Goal: Task Accomplishment & Management: Complete application form

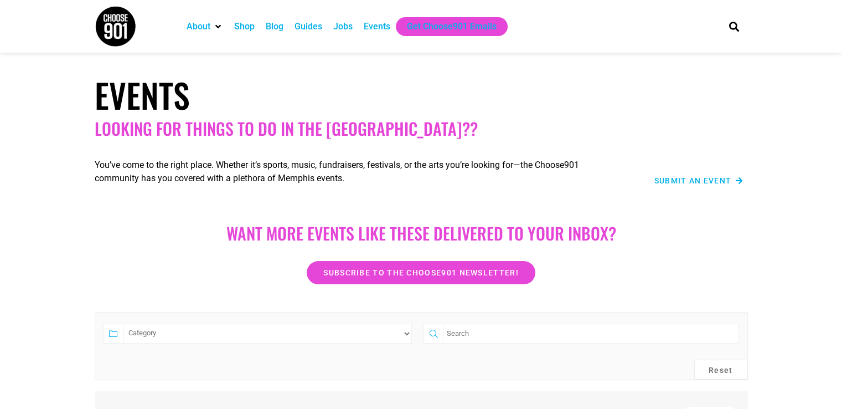
click at [702, 182] on span "Submit an Event" at bounding box center [694, 181] width 78 height 8
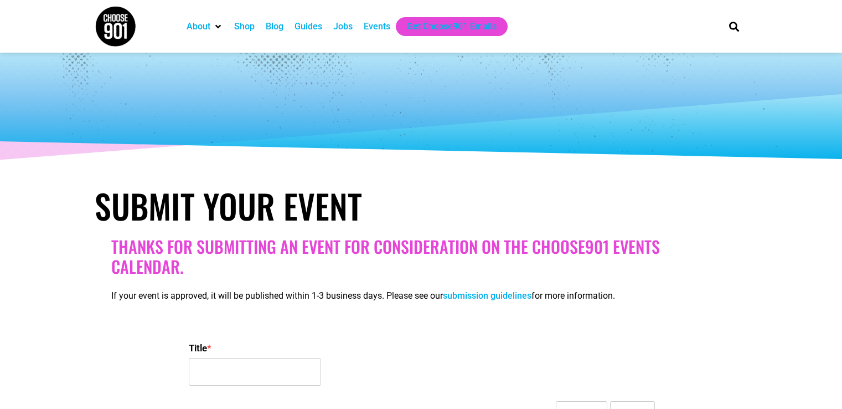
select select
click at [234, 358] on input "Title *" at bounding box center [255, 372] width 132 height 28
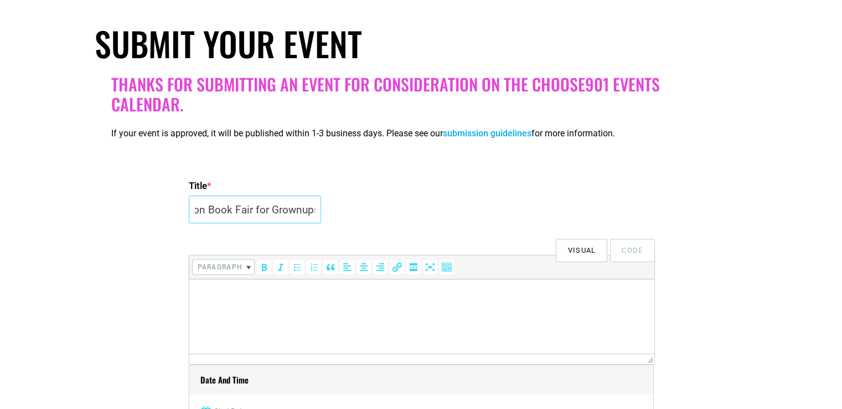
scroll to position [222, 0]
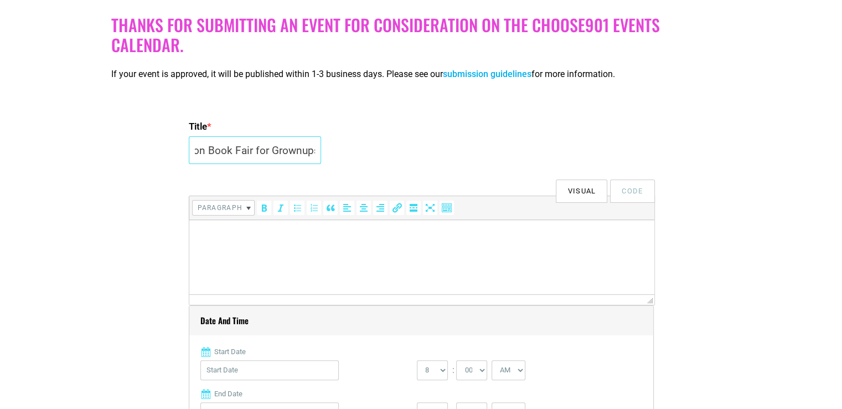
type input "Novel's 2nd Annual Spooky Season Book Fair for Grownups"
click at [243, 251] on html at bounding box center [421, 235] width 465 height 31
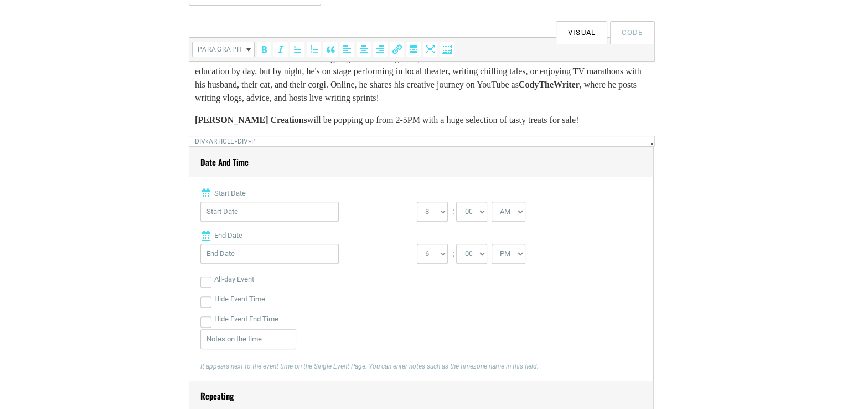
scroll to position [388, 0]
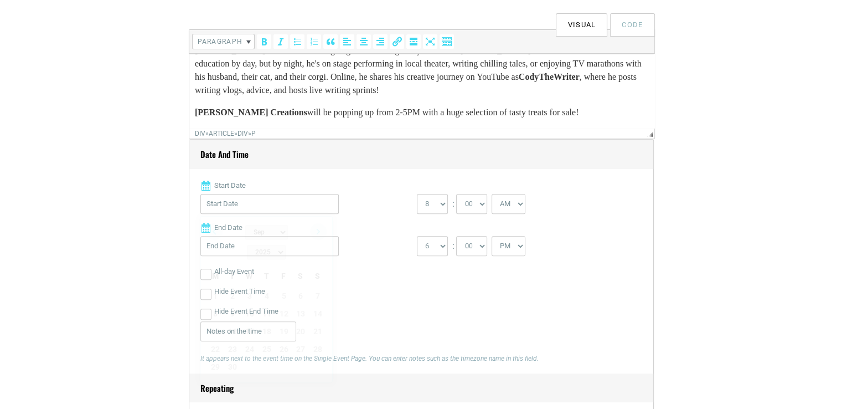
click at [264, 198] on input "Start Date" at bounding box center [269, 204] width 138 height 20
click at [318, 233] on link "Next" at bounding box center [318, 231] width 17 height 17
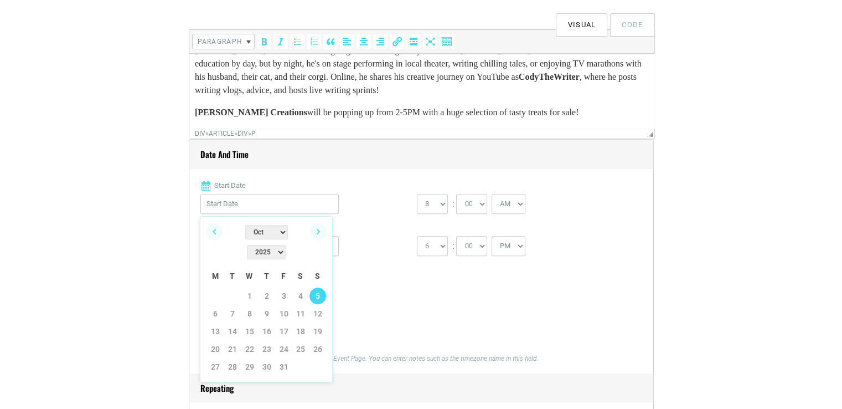
click at [320, 287] on link "5" at bounding box center [318, 295] width 17 height 17
type input "[DATE]"
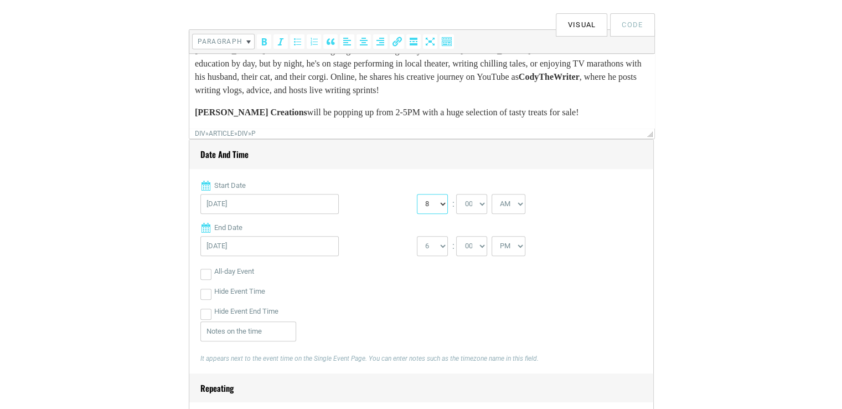
click at [440, 205] on select "0 1 2 3 4 5 6 7 8 9 10 11 12" at bounding box center [432, 204] width 31 height 20
select select "9"
click at [417, 194] on select "0 1 2 3 4 5 6 7 8 9 10 11 12" at bounding box center [432, 204] width 31 height 20
click at [441, 244] on select "1 2 3 4 5 6 7 8 9 10 11 12" at bounding box center [432, 246] width 31 height 20
select select "5"
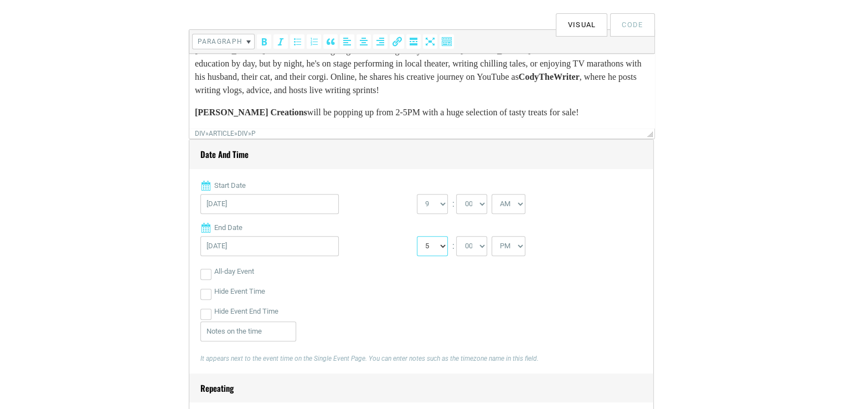
click at [417, 236] on select "1 2 3 4 5 6 7 8 9 10 11 12" at bounding box center [432, 246] width 31 height 20
click at [208, 276] on input "All-day Event" at bounding box center [205, 274] width 11 height 11
checkbox input "true"
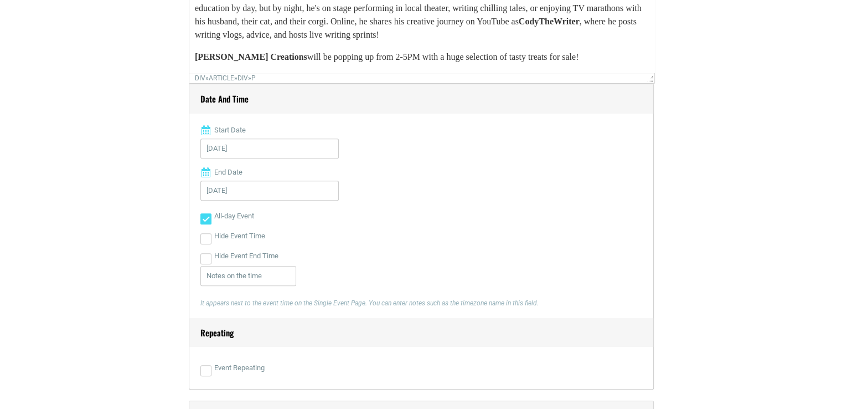
scroll to position [498, 0]
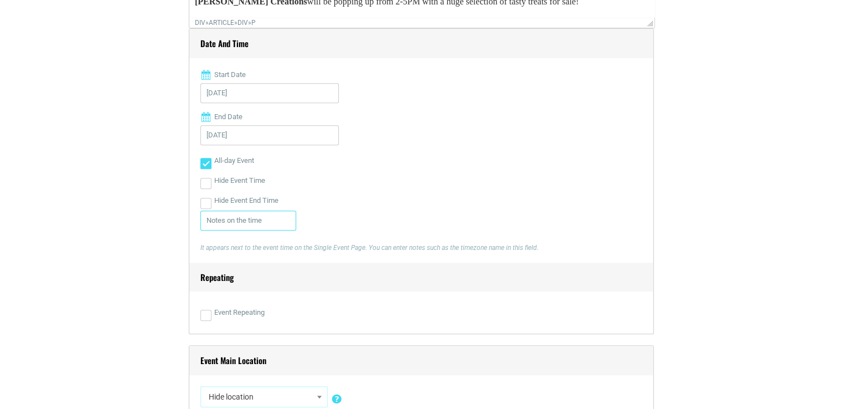
click at [256, 224] on input "text" at bounding box center [248, 220] width 96 height 20
type input "2"
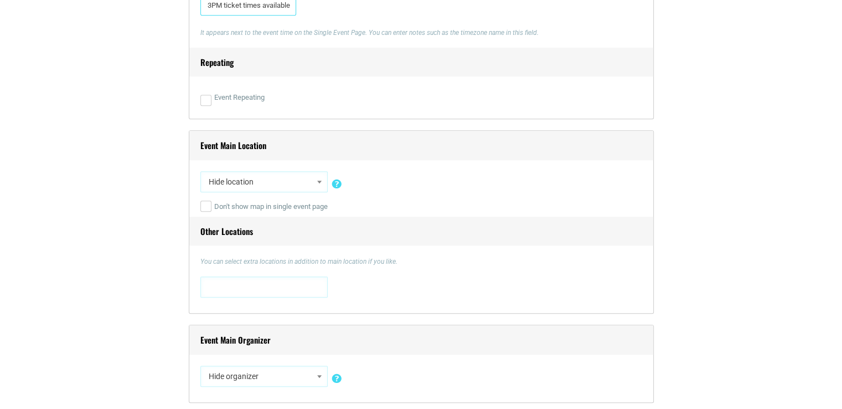
scroll to position [720, 0]
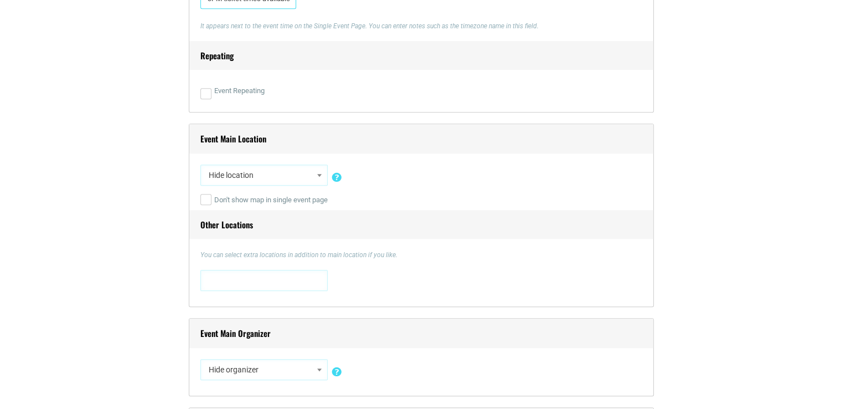
type input "9AM, 10AM, 2PM, 3PM ticket times available"
click at [292, 169] on span "Hide location" at bounding box center [264, 175] width 120 height 20
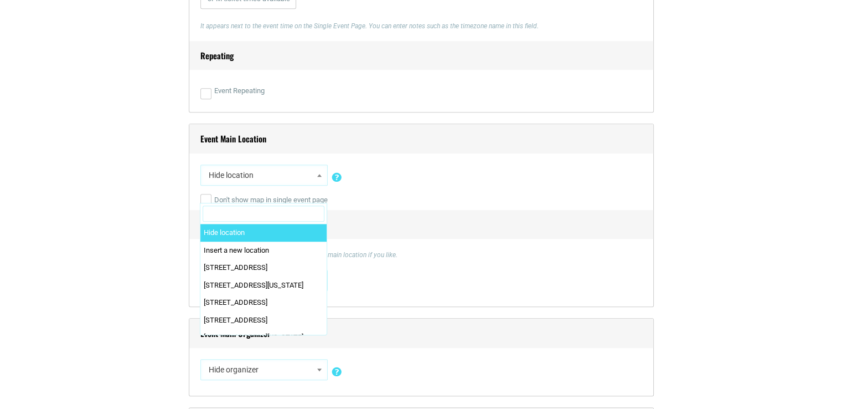
scroll to position [0, 0]
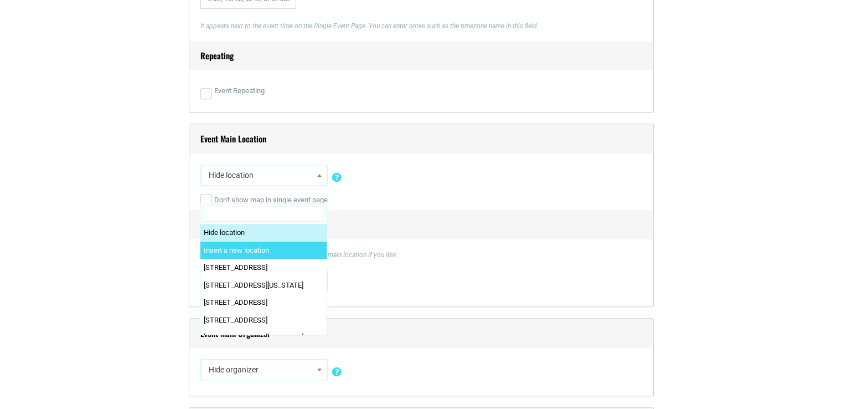
select select "0"
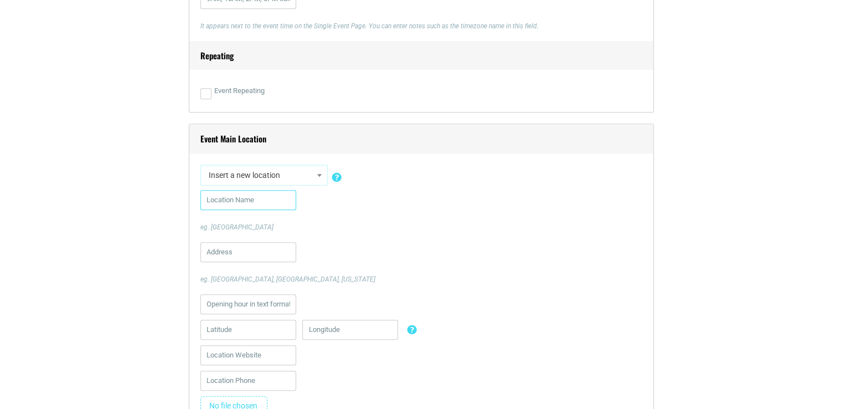
click at [254, 204] on input "text" at bounding box center [248, 200] width 96 height 20
type input "n"
click at [364, 227] on p "eg. [GEOGRAPHIC_DATA]" at bounding box center [421, 227] width 442 height 10
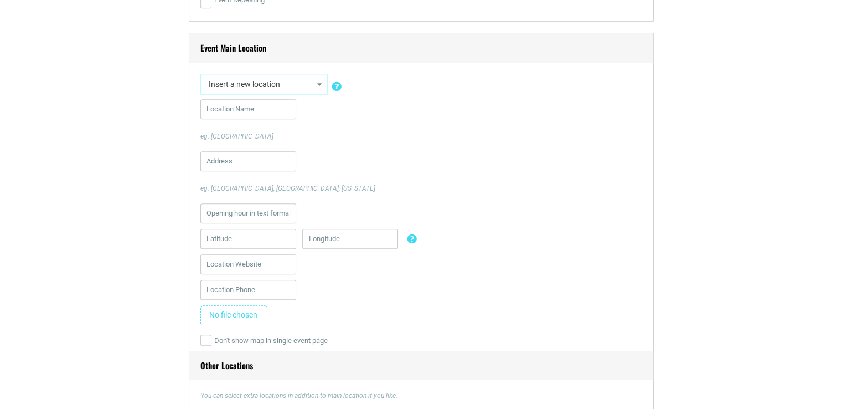
scroll to position [665, 0]
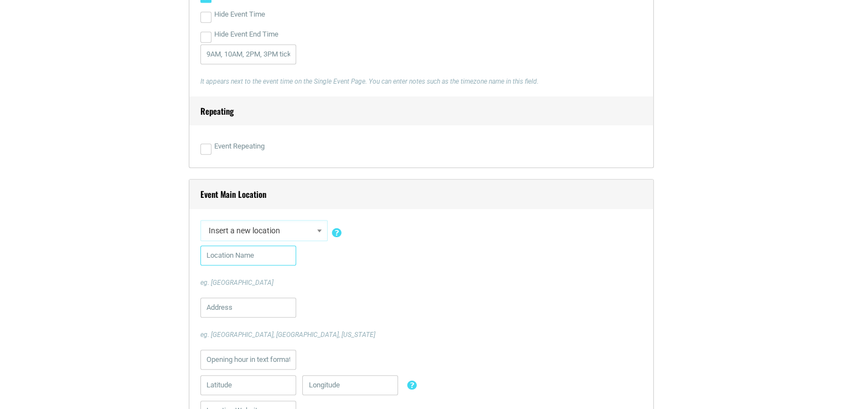
click at [259, 257] on input "text" at bounding box center [248, 255] width 96 height 20
type input "Novel"
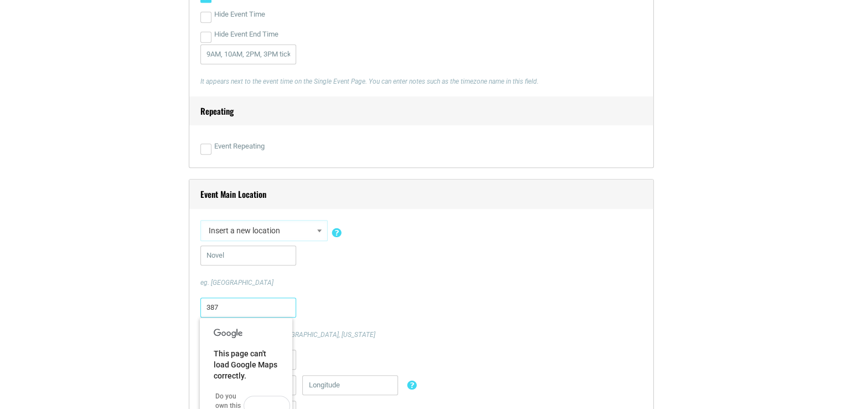
type input "387 [PERSON_NAME] Ext."
type input "9015693512"
type input "[EMAIL_ADDRESS][DOMAIN_NAME]"
type input "[PERSON_NAME]"
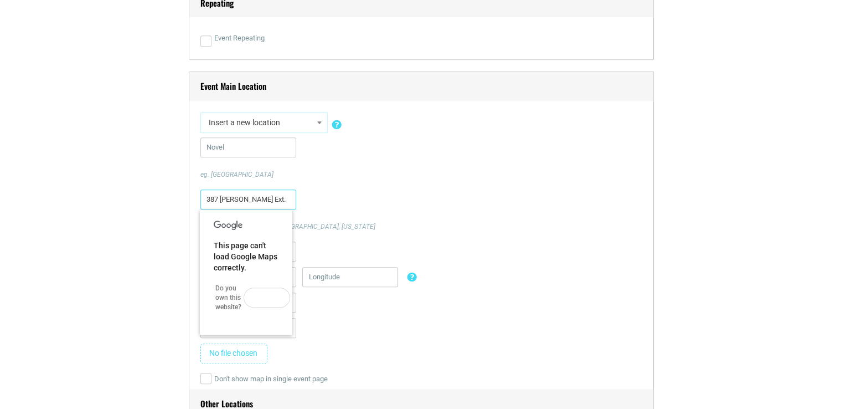
scroll to position [775, 0]
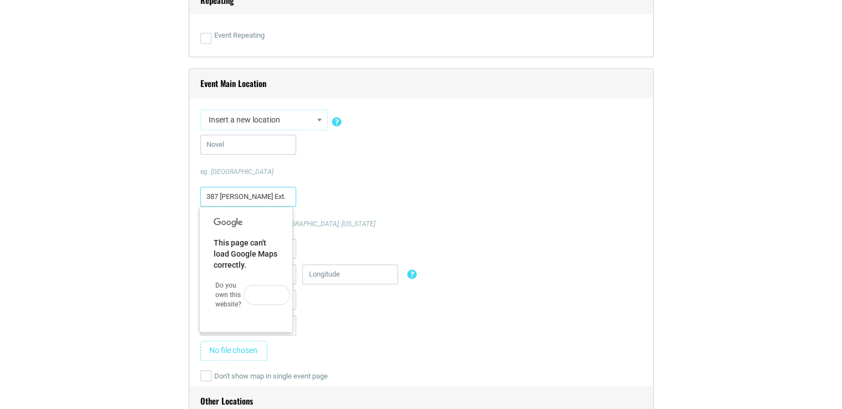
click at [261, 198] on input "387 [PERSON_NAME] Ext." at bounding box center [248, 197] width 96 height 20
click at [395, 202] on div "387 [PERSON_NAME] Ext. eg. [GEOGRAPHIC_DATA], [GEOGRAPHIC_DATA], [US_STATE]" at bounding box center [421, 208] width 442 height 42
click at [256, 194] on input "387 [PERSON_NAME] Ext." at bounding box center [248, 197] width 96 height 20
type input "387 [PERSON_NAME] Extd."
click at [357, 211] on div "387 [PERSON_NAME] Extd. eg. [GEOGRAPHIC_DATA], [GEOGRAPHIC_DATA], [US_STATE]" at bounding box center [421, 208] width 442 height 42
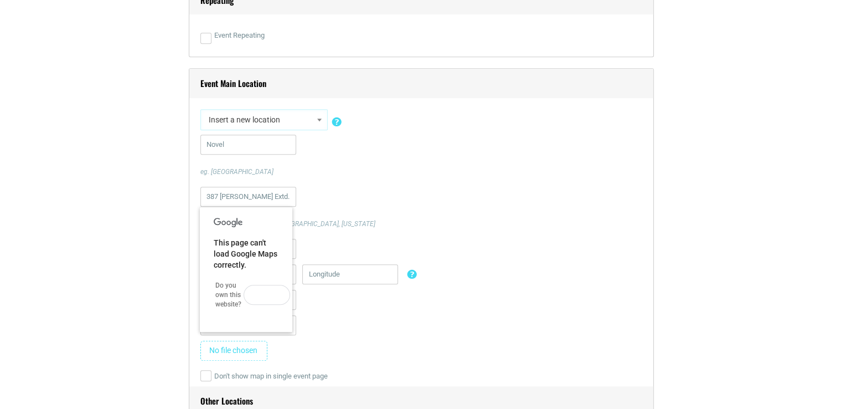
click at [332, 326] on div "9015693512" at bounding box center [421, 327] width 442 height 25
click at [231, 251] on span "This page can't load Google Maps correctly." at bounding box center [246, 253] width 64 height 31
click at [356, 194] on div "387 [PERSON_NAME] Extd. eg. [GEOGRAPHIC_DATA], [GEOGRAPHIC_DATA], [US_STATE]" at bounding box center [421, 208] width 442 height 42
click at [262, 187] on input "387 [PERSON_NAME] Extd." at bounding box center [248, 197] width 96 height 20
click at [340, 163] on div "Novel eg. [GEOGRAPHIC_DATA]" at bounding box center [421, 156] width 442 height 42
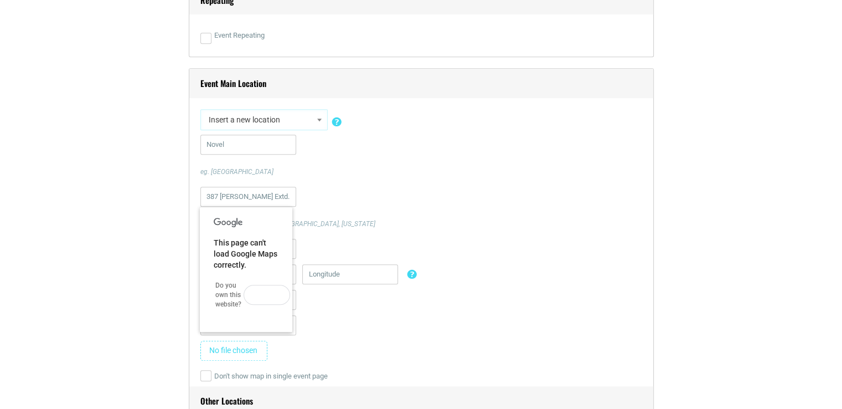
click at [264, 114] on span "Insert a new location" at bounding box center [264, 120] width 120 height 20
click at [248, 144] on input "Novel" at bounding box center [248, 145] width 96 height 20
click at [421, 197] on div "387 [PERSON_NAME] Extd. eg. [GEOGRAPHIC_DATA], [GEOGRAPHIC_DATA], [US_STATE]" at bounding box center [421, 208] width 442 height 42
click at [246, 143] on input "Novel" at bounding box center [248, 145] width 96 height 20
click at [247, 241] on span "This page can't load Google Maps correctly." at bounding box center [246, 253] width 64 height 31
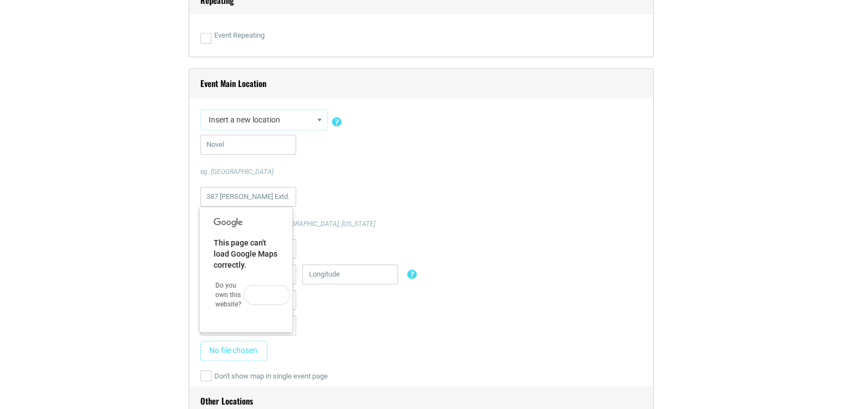
drag, startPoint x: 326, startPoint y: 351, endPoint x: 315, endPoint y: 355, distance: 11.2
click at [326, 352] on div "Remove image" at bounding box center [421, 353] width 442 height 25
click at [208, 378] on input "Don't show map in single event page" at bounding box center [205, 375] width 11 height 11
click at [206, 378] on input "Don't show map in single event page" at bounding box center [205, 375] width 11 height 11
checkbox input "false"
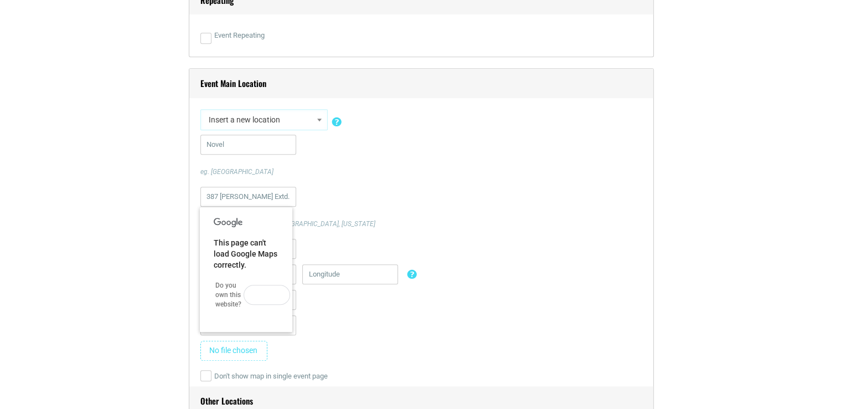
drag, startPoint x: 292, startPoint y: 346, endPoint x: 295, endPoint y: 332, distance: 13.5
click at [293, 344] on div "Remove image" at bounding box center [421, 353] width 442 height 25
drag, startPoint x: 272, startPoint y: 193, endPoint x: 280, endPoint y: 189, distance: 8.9
click at [280, 189] on input "387 [PERSON_NAME] Extd." at bounding box center [248, 197] width 96 height 20
type input "387 [PERSON_NAME] Ext."
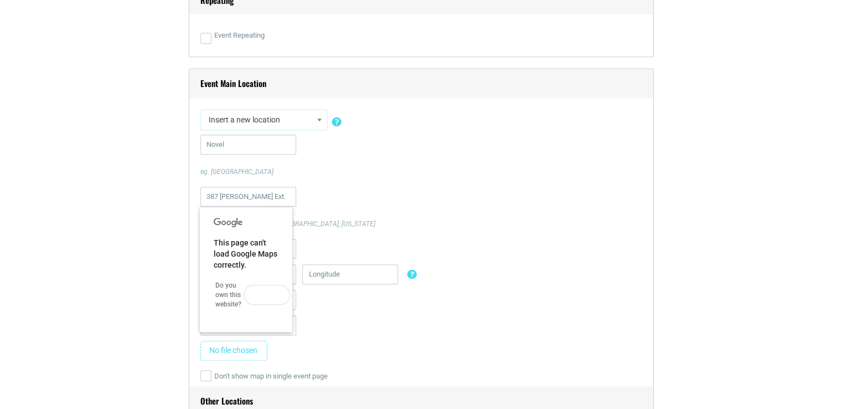
click at [346, 217] on div "387 [PERSON_NAME] Ext. eg. [GEOGRAPHIC_DATA], [GEOGRAPHIC_DATA], [US_STATE]" at bounding box center [421, 208] width 442 height 42
click at [225, 273] on div "This page can't load Google Maps correctly. Do you own this website? OK" at bounding box center [246, 269] width 92 height 125
click at [251, 296] on button "OK" at bounding box center [267, 295] width 47 height 20
click at [250, 142] on input "Novel" at bounding box center [248, 145] width 96 height 20
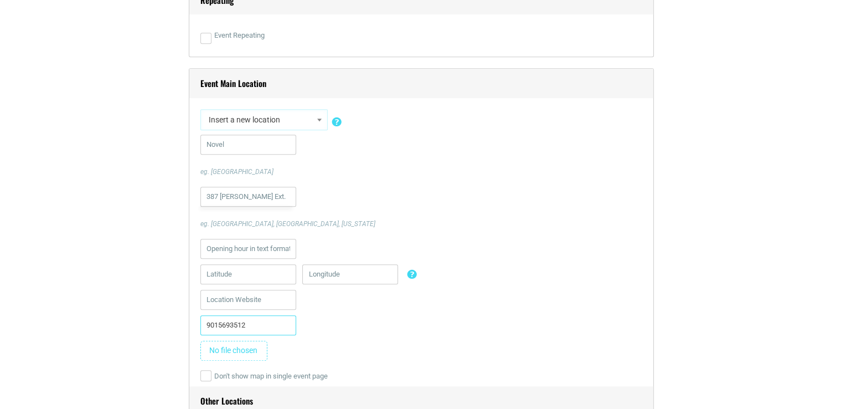
drag, startPoint x: 256, startPoint y: 325, endPoint x: 164, endPoint y: 318, distance: 92.7
click at [271, 199] on input "387 [PERSON_NAME] Ext." at bounding box center [248, 197] width 96 height 20
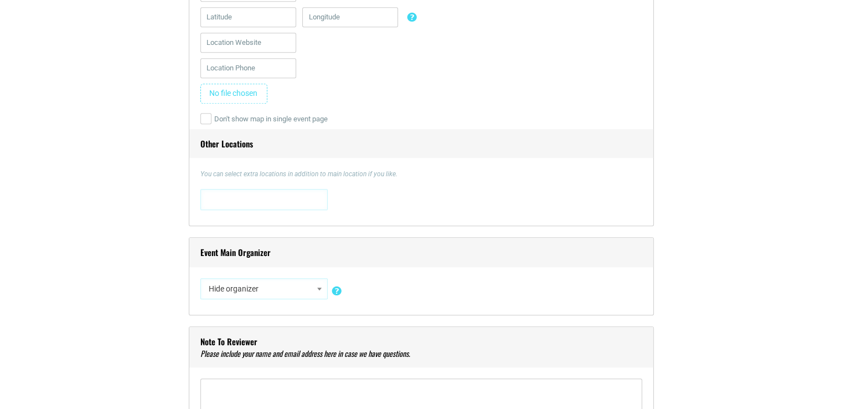
scroll to position [1052, 0]
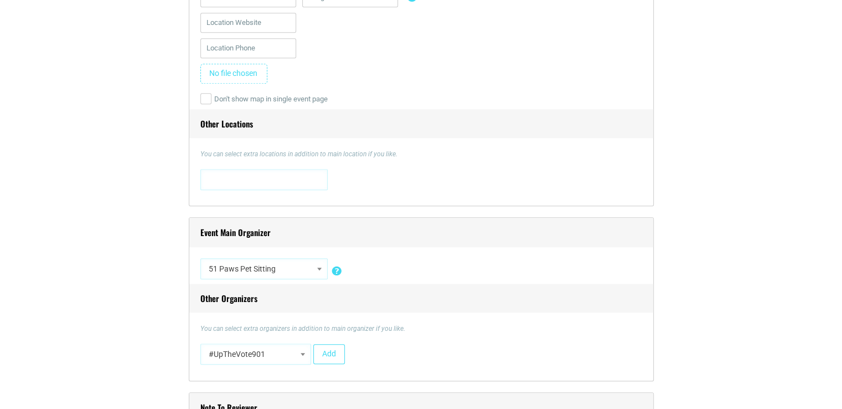
select select "3237"
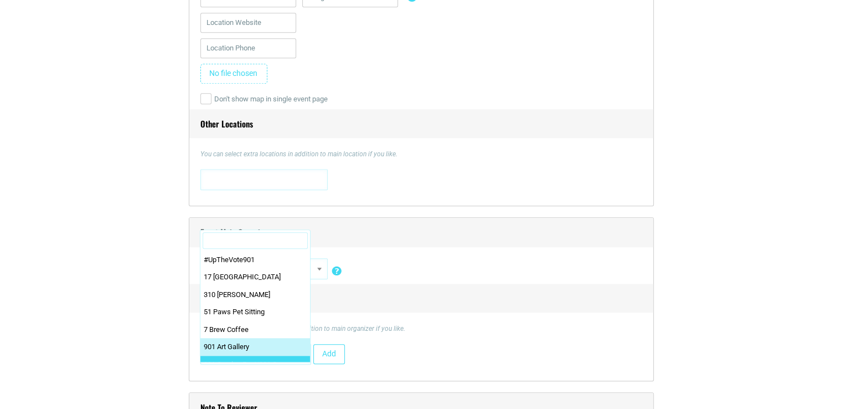
select select "4616"
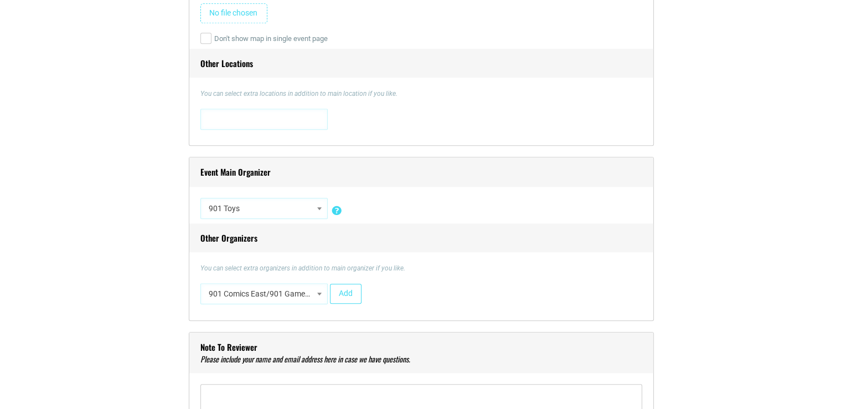
scroll to position [1108, 0]
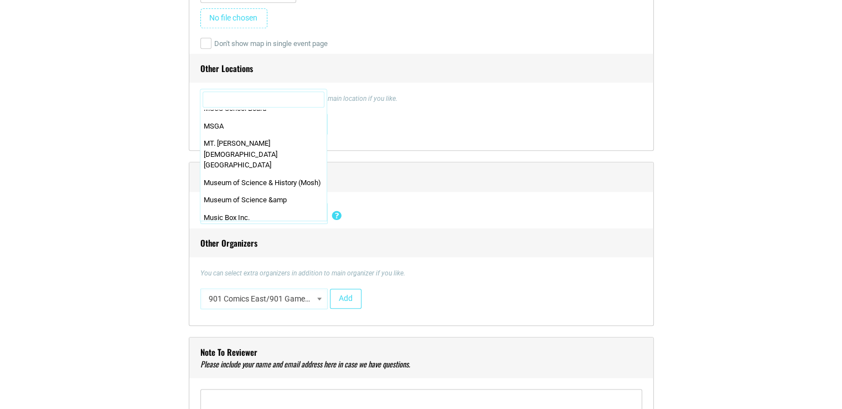
scroll to position [16209, 0]
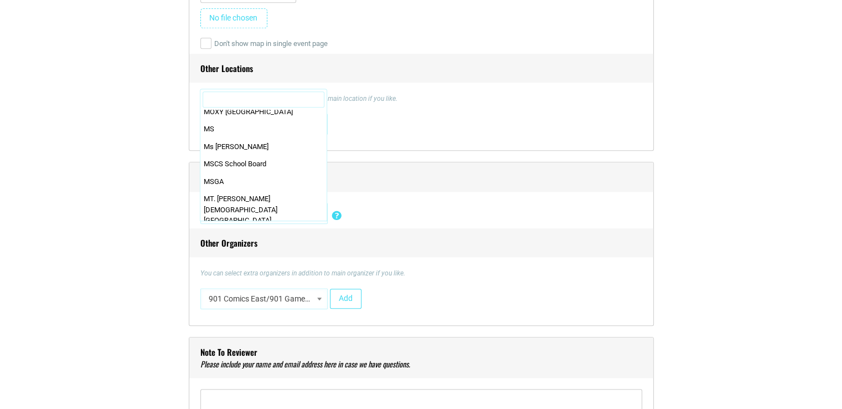
select select "1759"
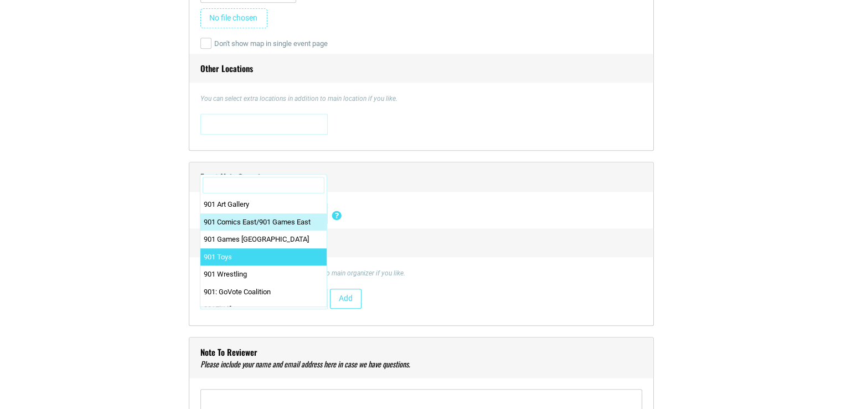
scroll to position [0, 0]
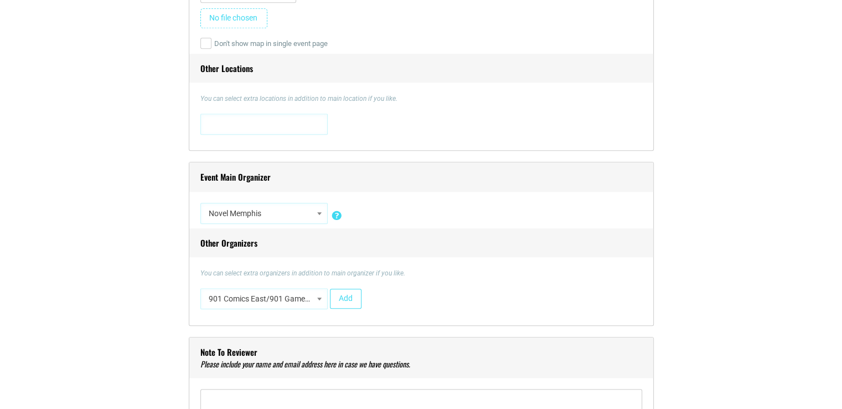
click at [460, 220] on div "Hide organizer Insert a new organizer #UpTheVote901 17 [GEOGRAPHIC_DATA] 310 [P…" at bounding box center [421, 215] width 442 height 25
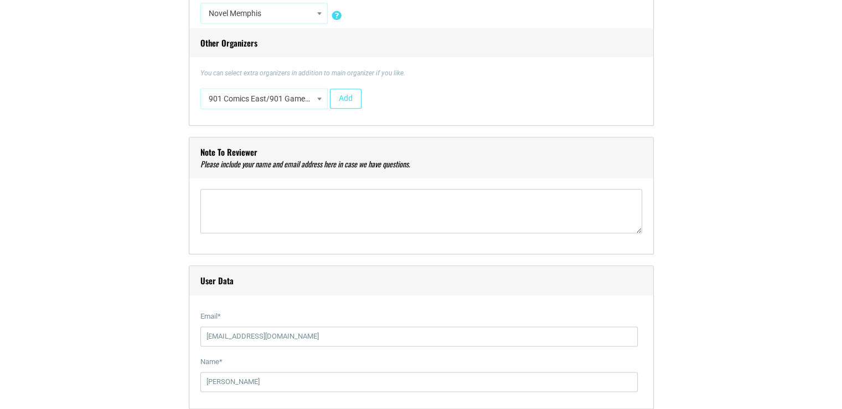
scroll to position [1329, 0]
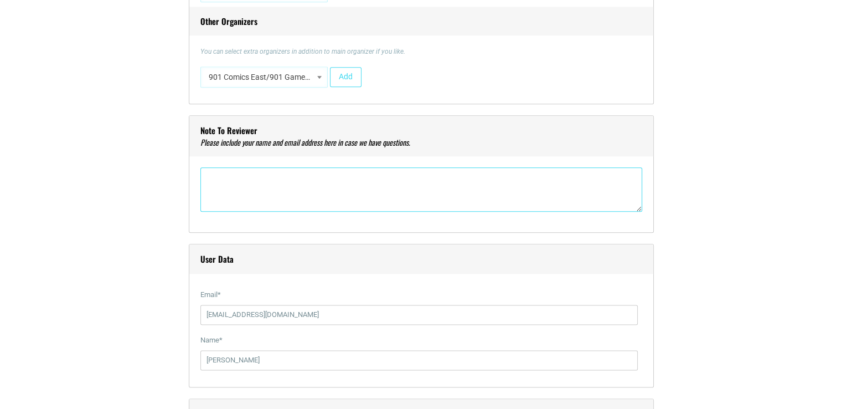
click at [295, 188] on textarea"] at bounding box center [421, 189] width 442 height 44
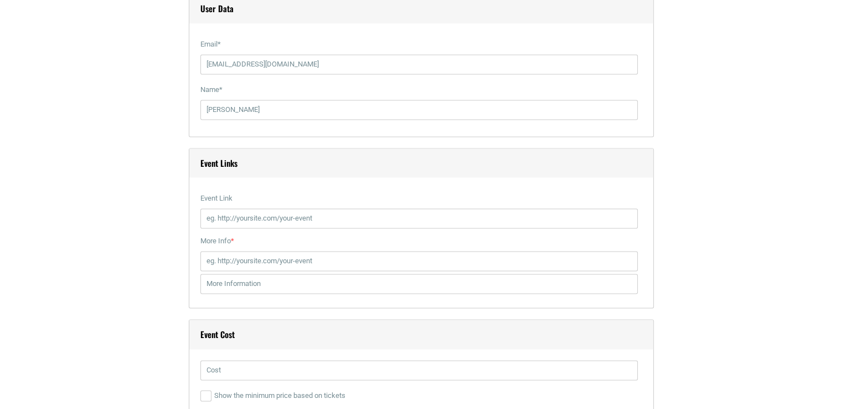
scroll to position [1606, 0]
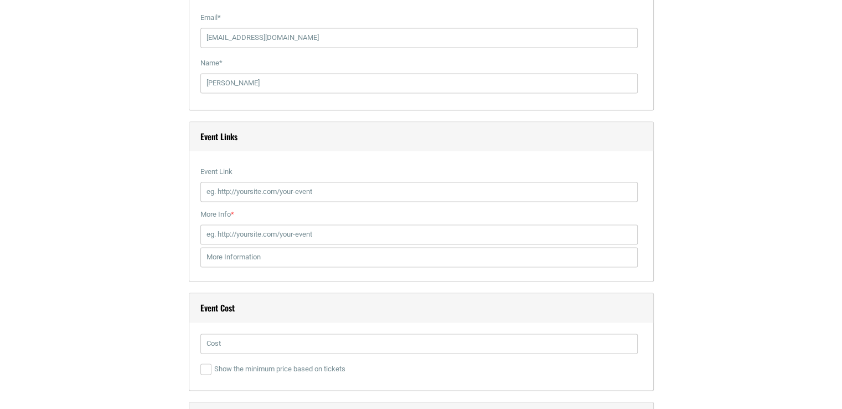
type textarea"] "[PERSON_NAME] / [EMAIL_ADDRESS][DOMAIN_NAME]"
click at [241, 192] on input "Event Link" at bounding box center [418, 192] width 437 height 20
paste input "[URL][DOMAIN_NAME]"
type input "[URL][DOMAIN_NAME]"
click at [237, 235] on input "More Info *" at bounding box center [418, 234] width 437 height 20
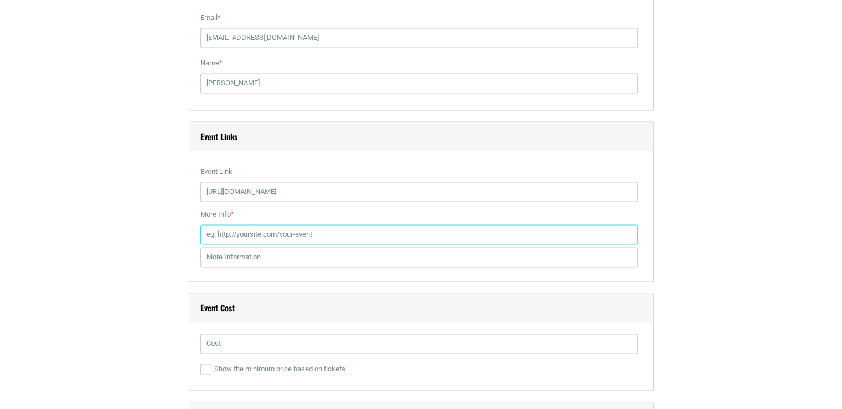
paste input "[URL][DOMAIN_NAME]"
type input "[URL][DOMAIN_NAME]"
click at [237, 341] on input "text" at bounding box center [418, 343] width 437 height 20
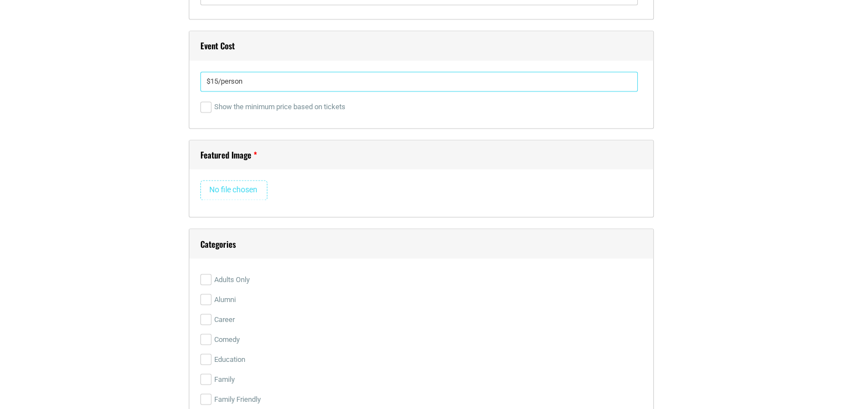
scroll to position [1883, 0]
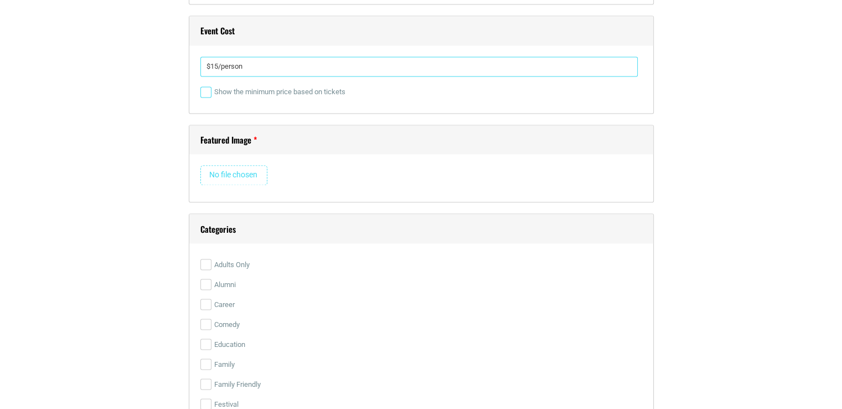
type input "$15/person"
click at [204, 91] on input "Show the minimum price based on tickets" at bounding box center [205, 91] width 11 height 11
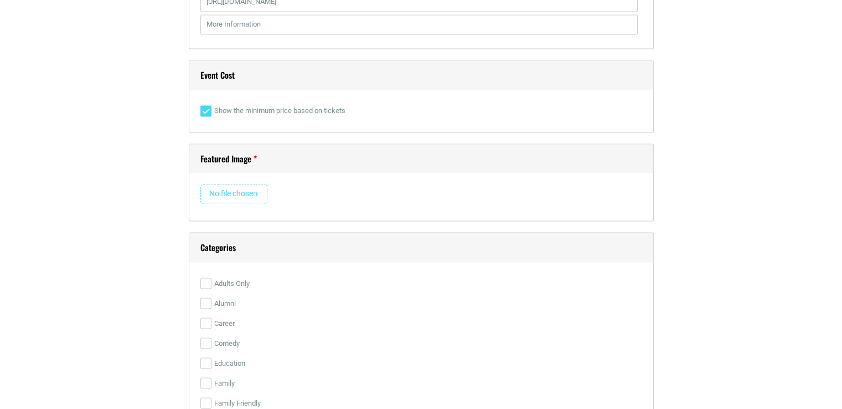
scroll to position [1772, 0]
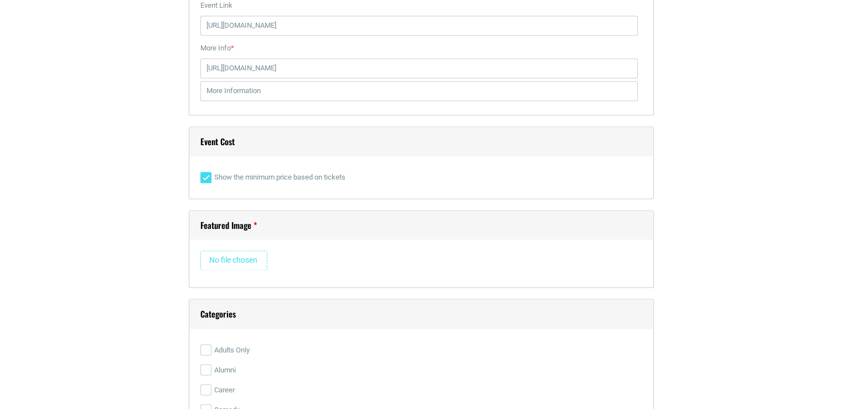
click at [209, 178] on input "Show the minimum price based on tickets" at bounding box center [205, 177] width 11 height 11
checkbox input "false"
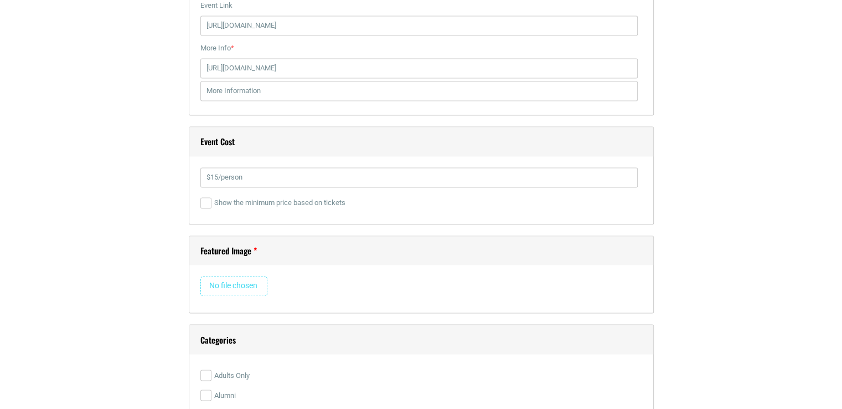
click at [250, 287] on input "file" at bounding box center [233, 286] width 67 height 20
type input "C:\fakepath\2025 Spooky Season Book Fair for Grownups (1200x 800 px) (1200 x 80…"
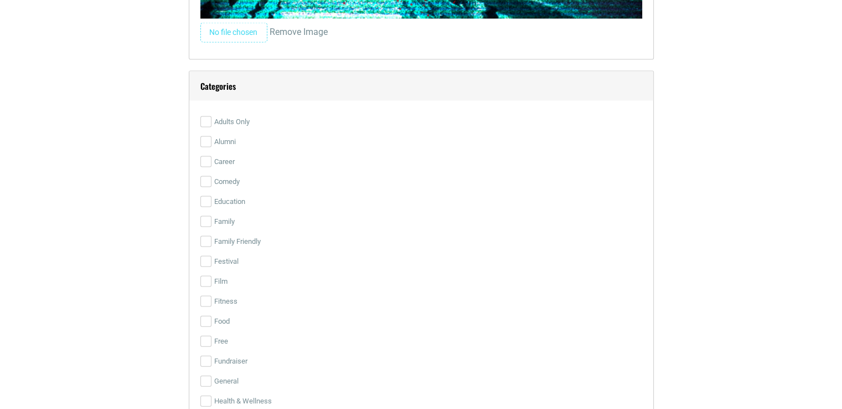
scroll to position [2326, 0]
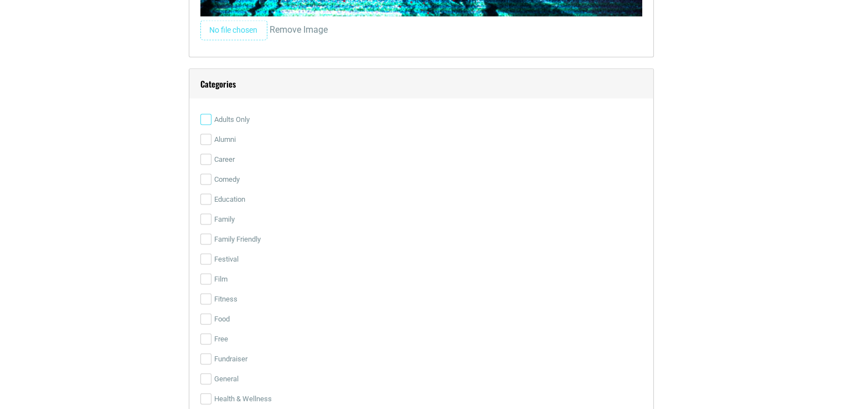
click at [208, 120] on input "Adults Only" at bounding box center [205, 119] width 11 height 11
checkbox input "false"
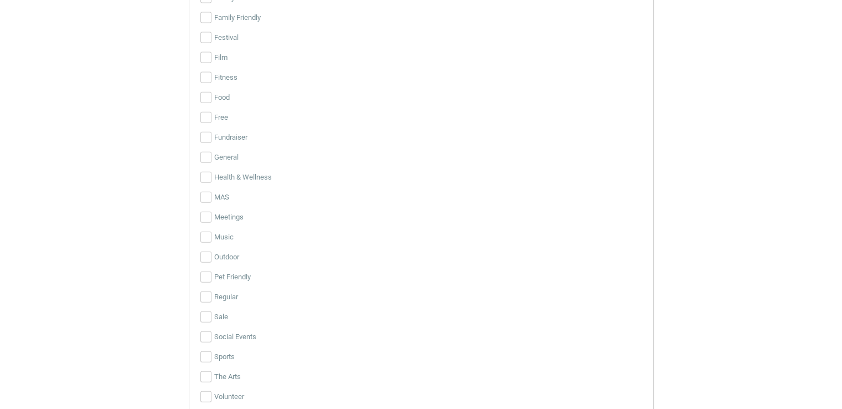
scroll to position [2603, 0]
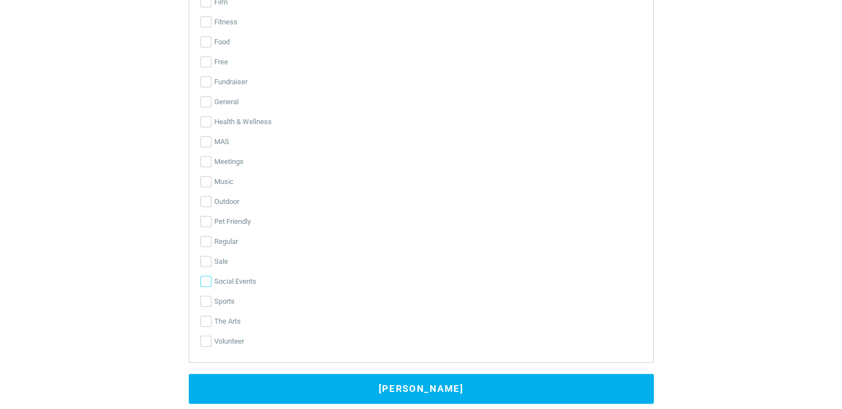
click at [206, 278] on input "Social Events" at bounding box center [205, 281] width 11 height 11
checkbox input "true"
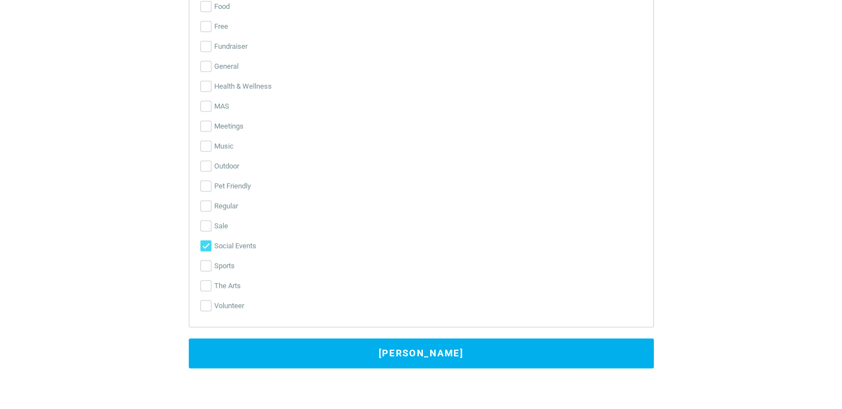
scroll to position [2658, 0]
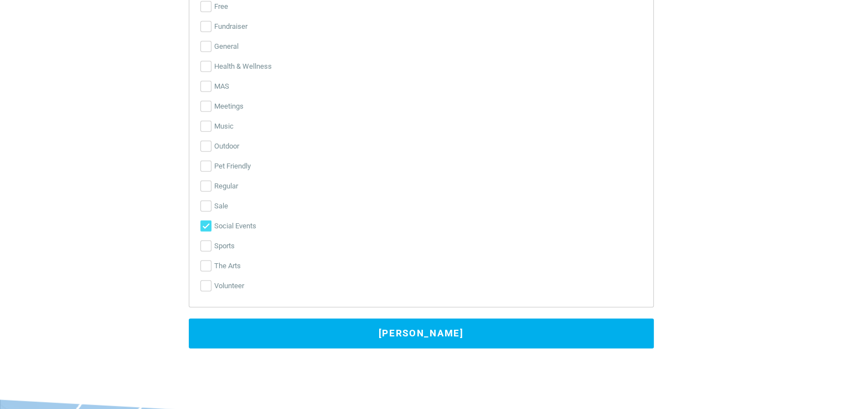
click at [367, 324] on button "[PERSON_NAME]" at bounding box center [421, 333] width 465 height 30
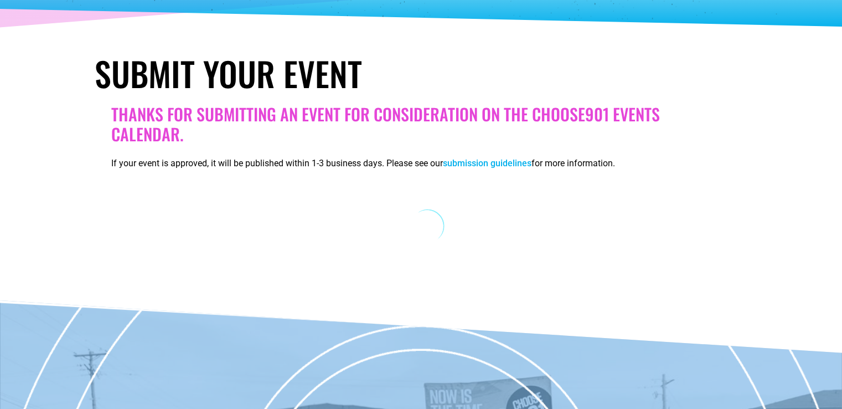
scroll to position [131, 0]
